Goal: Navigation & Orientation: Find specific page/section

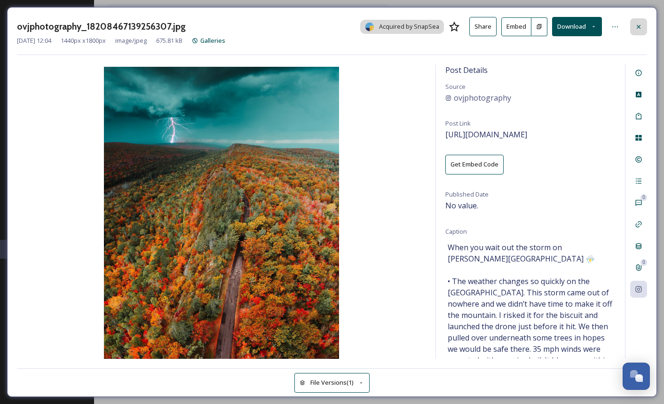
scroll to position [3713, 0]
click at [633, 30] on div at bounding box center [638, 26] width 17 height 17
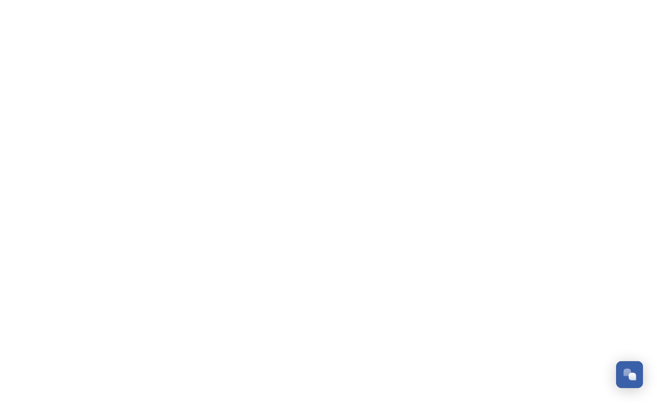
scroll to position [3713, 0]
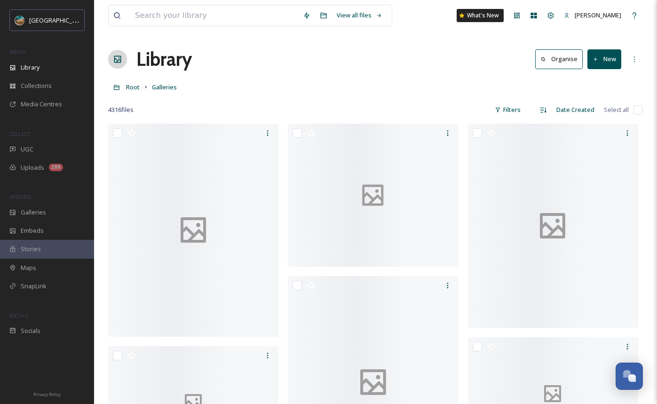
click at [296, 52] on div "Library Organise New" at bounding box center [375, 59] width 534 height 28
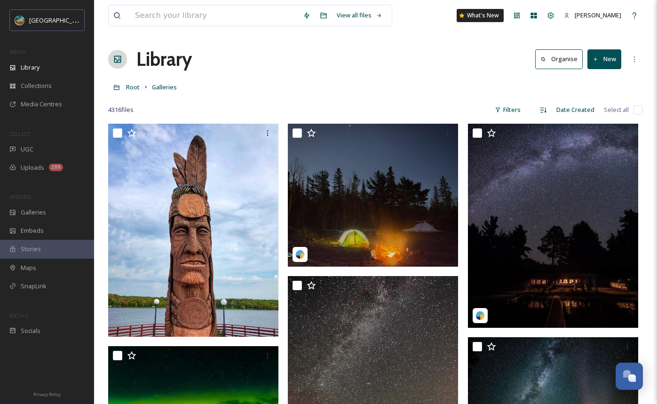
click at [294, 60] on div "Library Organise New" at bounding box center [375, 59] width 534 height 28
click at [68, 151] on div "UGC" at bounding box center [47, 149] width 94 height 18
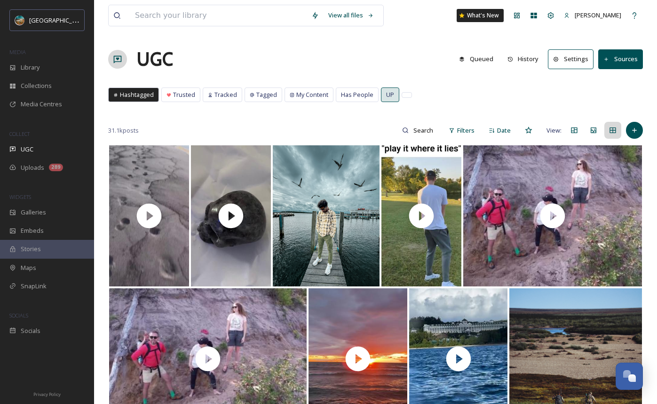
click at [392, 53] on div "UGC Queued History Settings Sources" at bounding box center [375, 59] width 534 height 28
click at [277, 52] on div "UGC Queued History Settings Sources" at bounding box center [375, 59] width 534 height 28
click at [381, 96] on div "UP" at bounding box center [389, 95] width 17 height 14
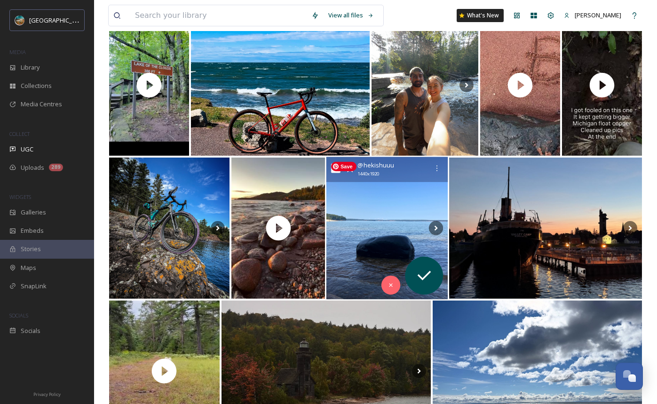
scroll to position [2276, 0]
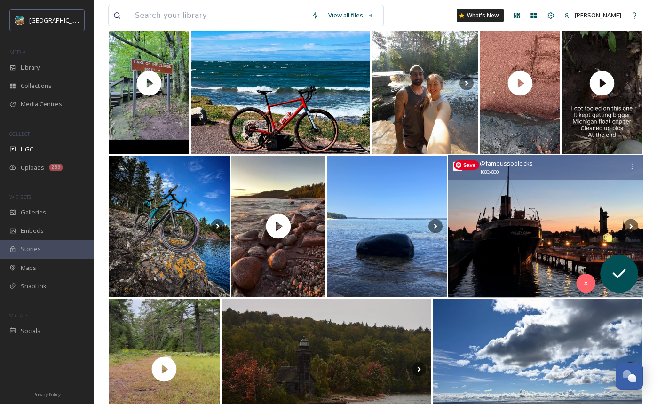
click at [509, 251] on img at bounding box center [545, 226] width 195 height 142
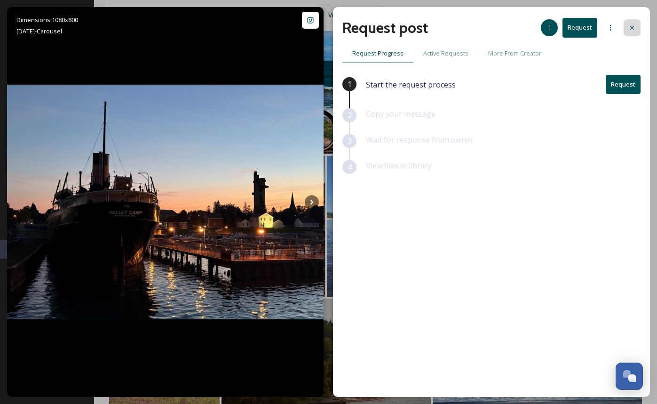
click at [632, 27] on icon at bounding box center [632, 28] width 4 height 4
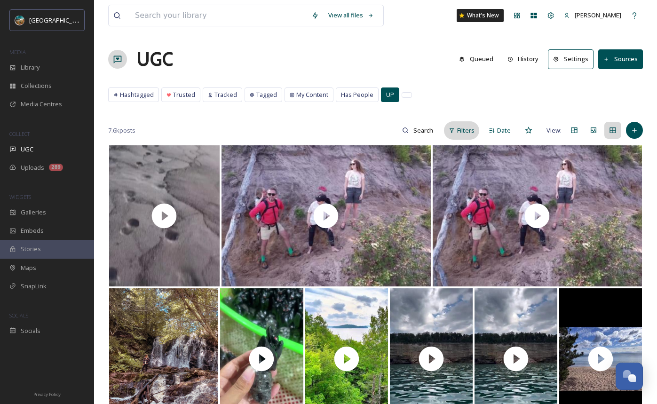
click at [459, 134] on span "Filters" at bounding box center [465, 130] width 17 height 9
click at [416, 60] on div "UGC Queued History Settings Sources" at bounding box center [375, 59] width 534 height 28
click at [275, 124] on div "7.6k posts Filters Date View:" at bounding box center [375, 130] width 534 height 19
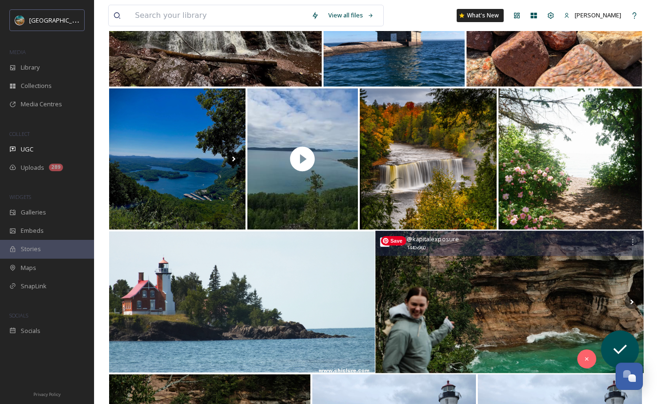
scroll to position [658, 0]
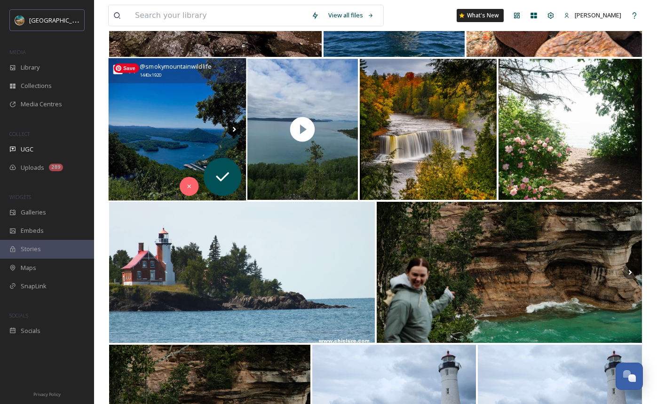
click at [162, 146] on img at bounding box center [178, 129] width 138 height 142
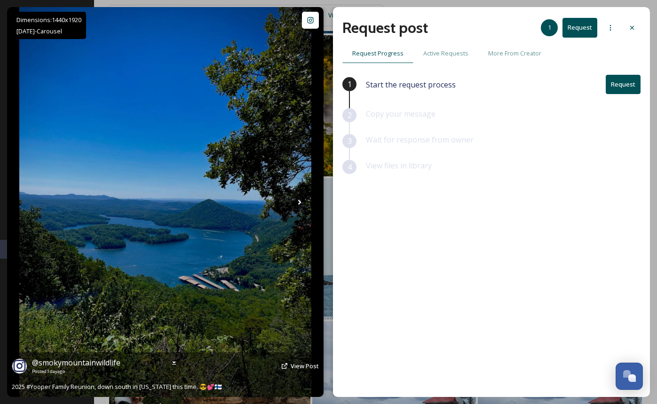
scroll to position [695, 0]
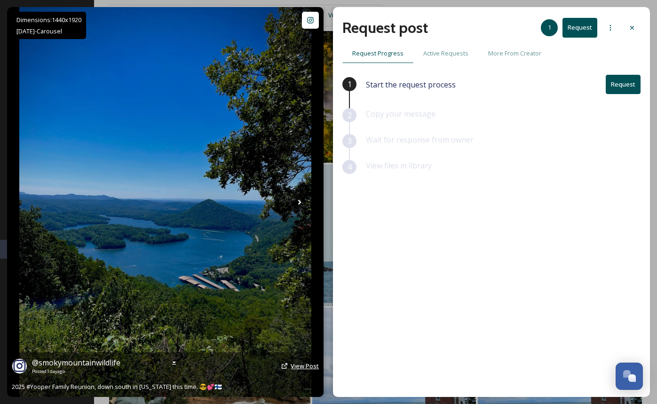
click at [308, 368] on span "View Post" at bounding box center [305, 365] width 28 height 8
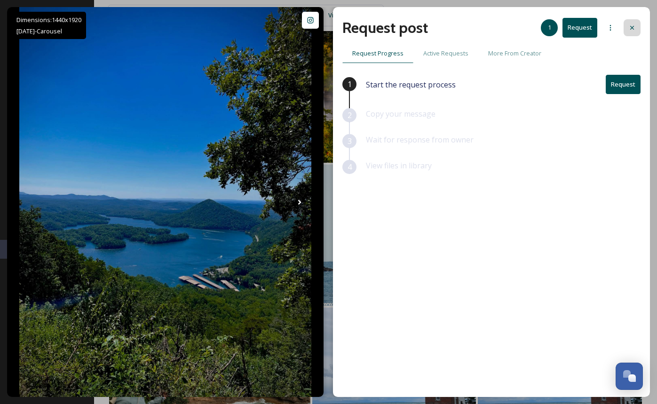
click at [635, 31] on icon at bounding box center [632, 28] width 8 height 8
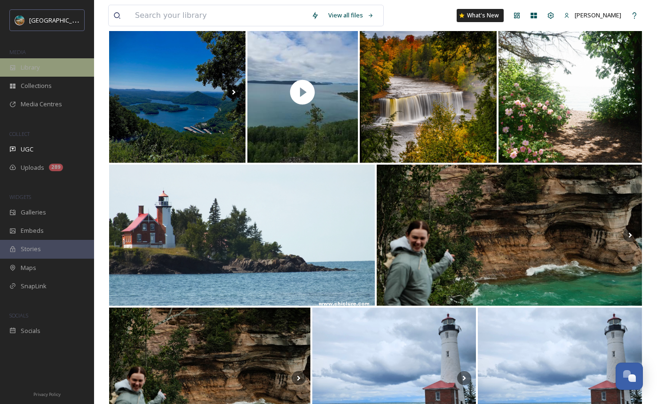
click at [40, 67] on div "Library" at bounding box center [47, 67] width 94 height 18
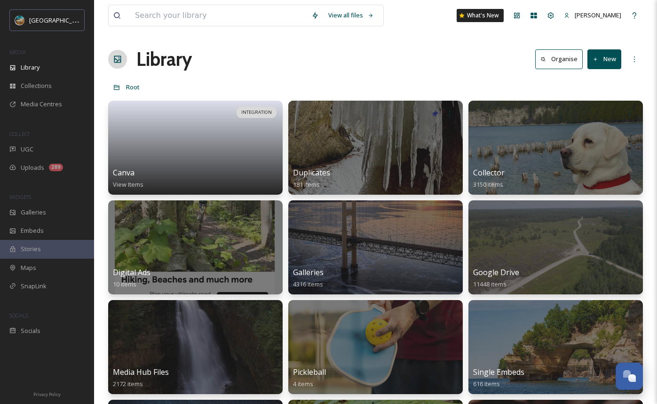
click at [290, 66] on div "Library Organise New" at bounding box center [375, 59] width 534 height 28
click at [283, 49] on div "Library Organise New" at bounding box center [375, 59] width 534 height 28
